Goal: Navigation & Orientation: Understand site structure

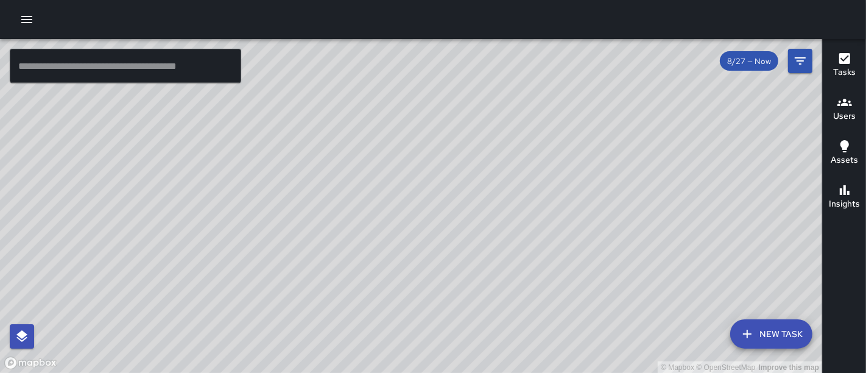
drag, startPoint x: 333, startPoint y: 144, endPoint x: 370, endPoint y: 242, distance: 104.8
click at [370, 242] on div "© Mapbox © OpenStreetMap Improve this map" at bounding box center [411, 206] width 822 height 334
drag, startPoint x: 347, startPoint y: 180, endPoint x: 377, endPoint y: 205, distance: 39.8
click at [377, 205] on div "© Mapbox © OpenStreetMap Improve this map" at bounding box center [411, 206] width 822 height 334
click at [391, 223] on div "© Mapbox © OpenStreetMap Improve this map" at bounding box center [411, 206] width 822 height 334
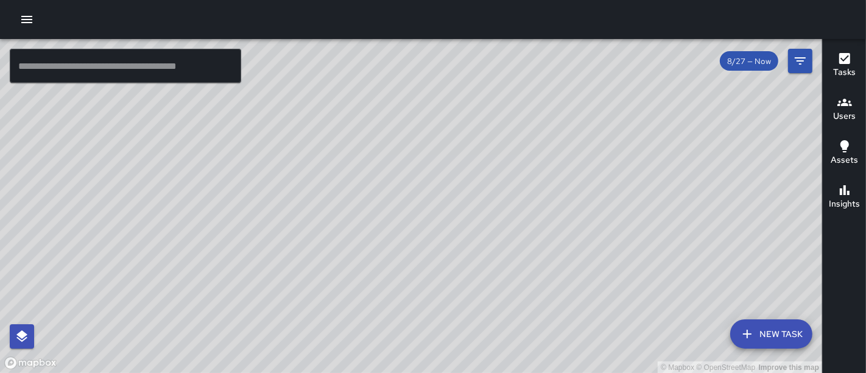
drag, startPoint x: 292, startPoint y: 141, endPoint x: 425, endPoint y: 235, distance: 162.9
click at [425, 235] on div "© Mapbox © OpenStreetMap Improve this map" at bounding box center [411, 206] width 822 height 334
drag, startPoint x: 402, startPoint y: 238, endPoint x: 373, endPoint y: 63, distance: 177.7
click at [373, 63] on div "© Mapbox © OpenStreetMap Improve this map" at bounding box center [411, 206] width 822 height 334
drag, startPoint x: 457, startPoint y: 262, endPoint x: 320, endPoint y: 17, distance: 281.0
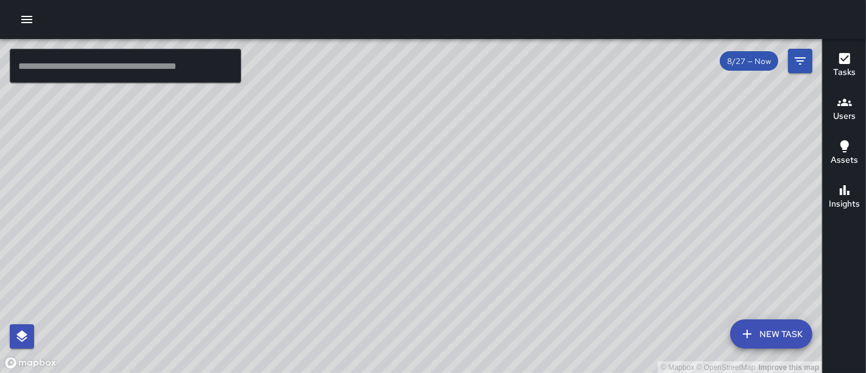
click at [320, 17] on div "© Mapbox © OpenStreetMap Improve this map ​ New Task 8/27 — Now Map Layers Task…" at bounding box center [433, 186] width 866 height 373
drag, startPoint x: 514, startPoint y: 179, endPoint x: 536, endPoint y: 98, distance: 83.7
click at [536, 98] on div "© Mapbox © OpenStreetMap Improve this map" at bounding box center [411, 206] width 822 height 334
drag, startPoint x: 372, startPoint y: 71, endPoint x: 405, endPoint y: 240, distance: 172.4
click at [405, 240] on div "© Mapbox © OpenStreetMap Improve this map" at bounding box center [411, 206] width 822 height 334
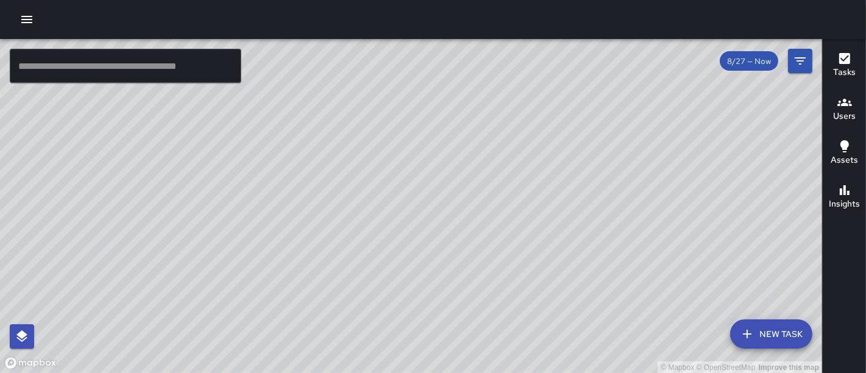
drag, startPoint x: 363, startPoint y: 96, endPoint x: 396, endPoint y: 180, distance: 89.7
click at [396, 180] on div "© Mapbox © OpenStreetMap Improve this map" at bounding box center [411, 206] width 822 height 334
drag, startPoint x: 566, startPoint y: 104, endPoint x: 477, endPoint y: -40, distance: 169.0
click at [477, 0] on html "© Mapbox © OpenStreetMap Improve this map ​ New Task 8/27 — Now Map Layers Task…" at bounding box center [433, 186] width 866 height 373
